Goal: Task Accomplishment & Management: Manage account settings

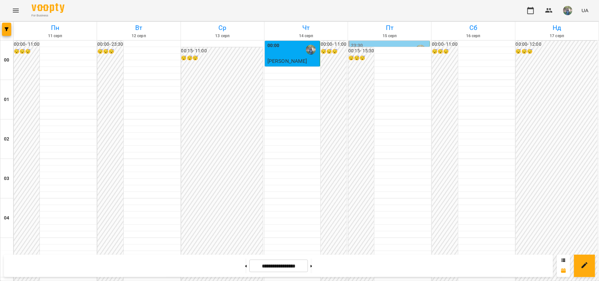
scroll to position [736, 0]
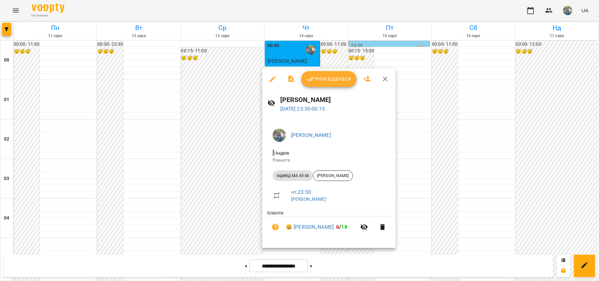
click at [336, 84] on button "Урок відбувся" at bounding box center [328, 79] width 55 height 16
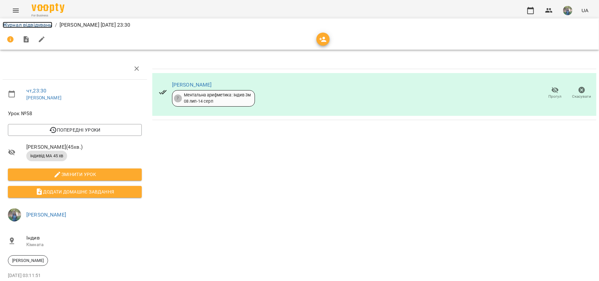
click at [20, 25] on link "Журнал відвідувань" at bounding box center [28, 25] width 50 height 6
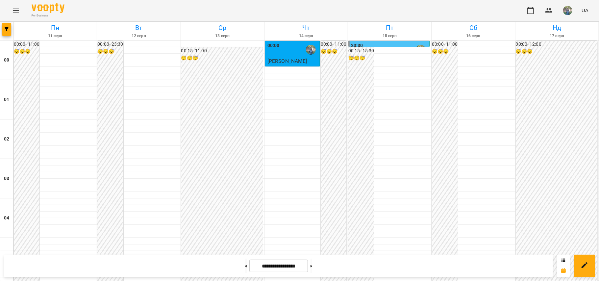
scroll to position [307, 0]
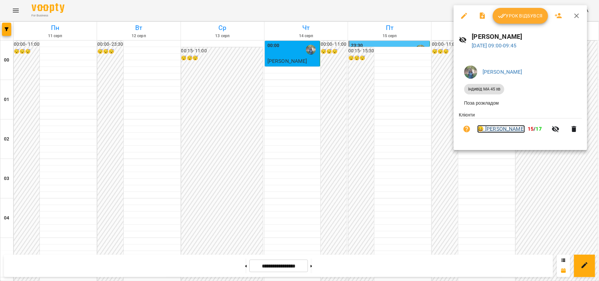
click at [499, 131] on link "😀 [PERSON_NAME]" at bounding box center [501, 129] width 48 height 8
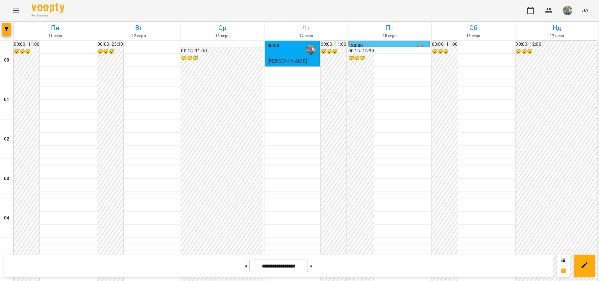
scroll to position [297, 0]
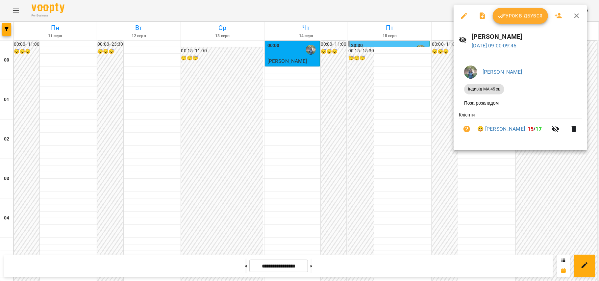
click at [409, 103] on div at bounding box center [299, 140] width 599 height 281
